Goal: Information Seeking & Learning: Learn about a topic

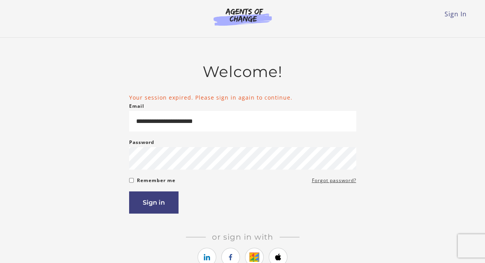
click at [154, 201] on button "Sign in" at bounding box center [153, 202] width 49 height 22
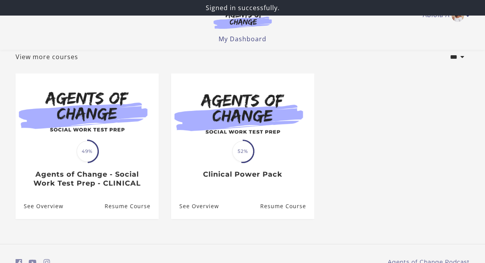
scroll to position [48, 0]
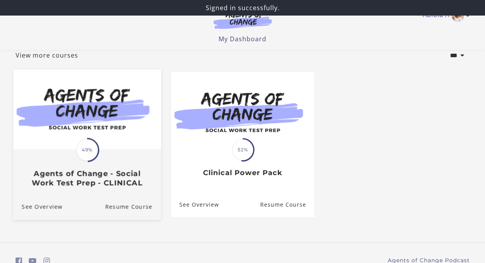
click at [117, 141] on img at bounding box center [87, 110] width 148 height 80
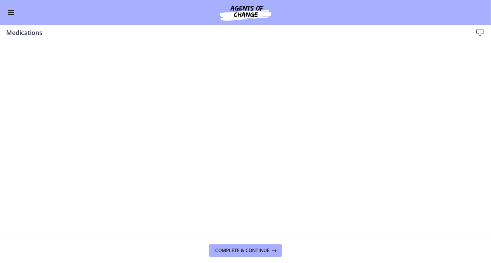
click at [8, 9] on button "Enable menu" at bounding box center [10, 12] width 9 height 9
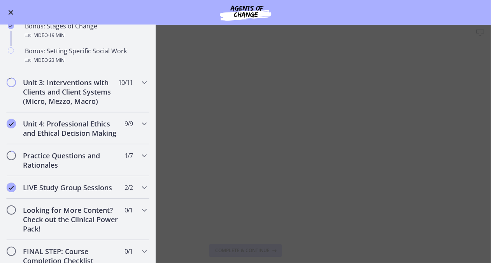
scroll to position [677, 0]
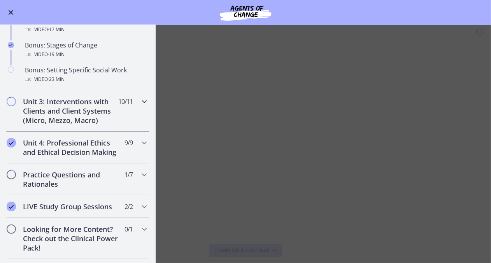
click at [140, 106] on icon "Chapters" at bounding box center [144, 101] width 9 height 9
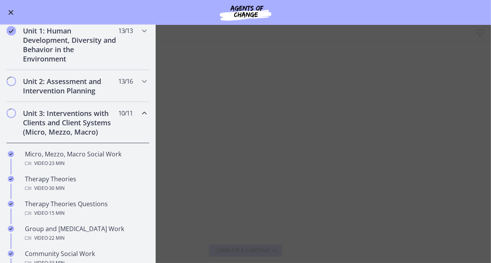
scroll to position [165, 0]
